Goal: Task Accomplishment & Management: Use online tool/utility

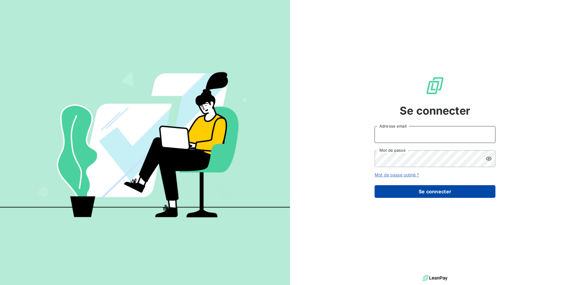
type input "[PERSON_NAME][EMAIL_ADDRESS][PERSON_NAME][DOMAIN_NAME]"
click at [445, 193] on button "Se connecter" at bounding box center [434, 191] width 121 height 13
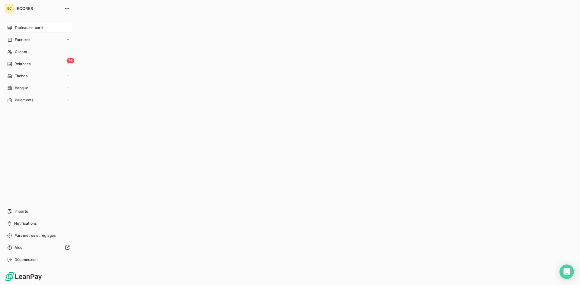
click at [19, 27] on span "Tableau de bord" at bounding box center [28, 27] width 28 height 5
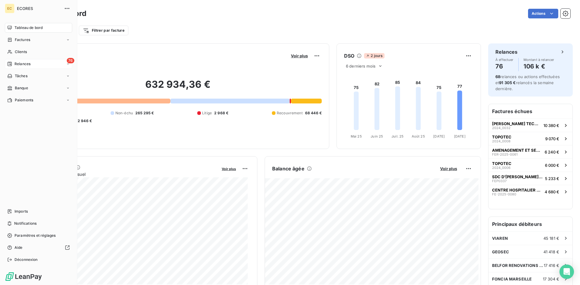
click at [32, 63] on div "76 Relances" at bounding box center [38, 64] width 67 height 10
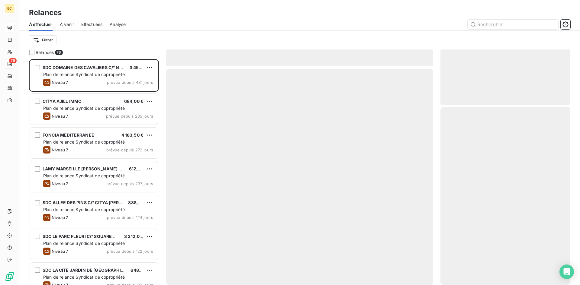
scroll to position [222, 125]
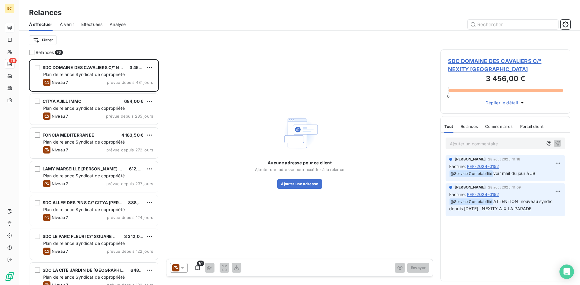
click at [91, 23] on span "Effectuées" at bounding box center [91, 24] width 21 height 6
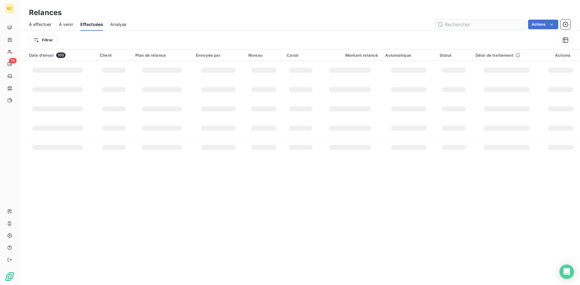
click at [455, 25] on input "text" at bounding box center [480, 25] width 91 height 10
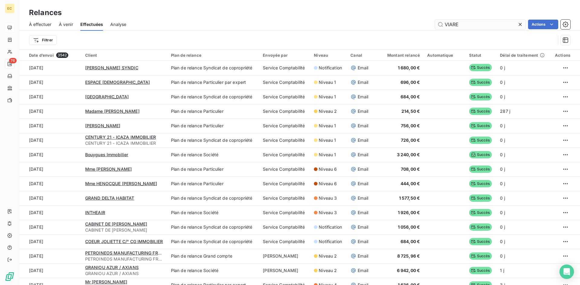
type input "VIAREN"
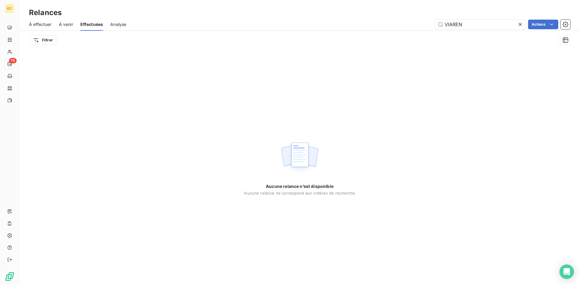
click at [65, 26] on span "À venir" at bounding box center [66, 24] width 14 height 6
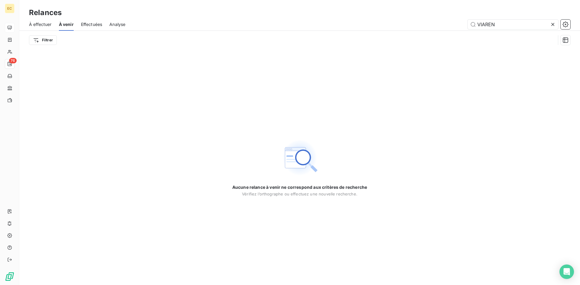
click at [39, 24] on span "À effectuer" at bounding box center [40, 24] width 23 height 6
type input "VIAREN"
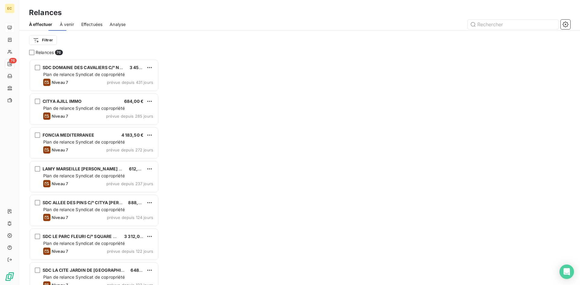
scroll to position [222, 125]
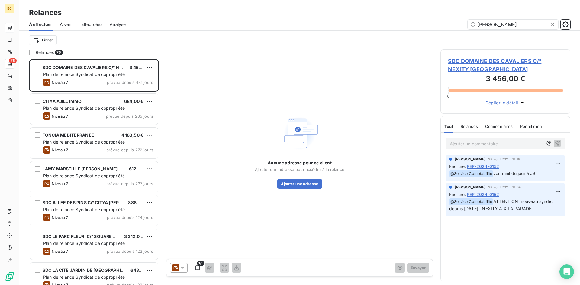
type input "VIARE"
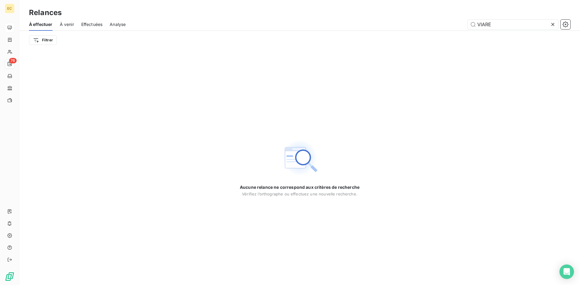
click at [117, 25] on span "Analyse" at bounding box center [118, 24] width 16 height 6
click at [554, 23] on icon at bounding box center [553, 24] width 6 height 6
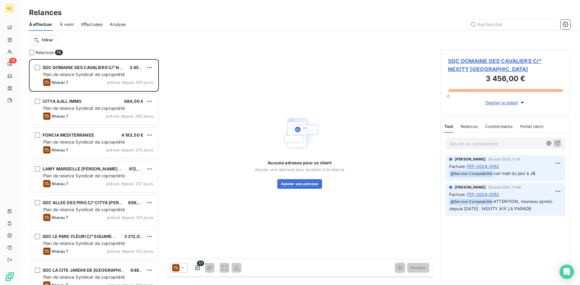
scroll to position [222, 125]
click at [119, 22] on span "Analyse" at bounding box center [118, 24] width 16 height 6
